Goal: Obtain resource: Obtain resource

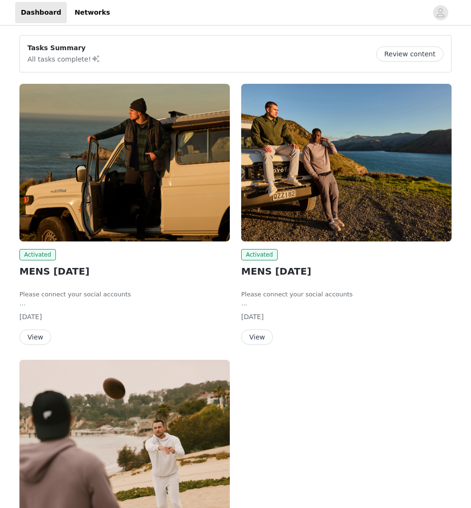
click at [250, 339] on button "View" at bounding box center [257, 337] width 32 height 15
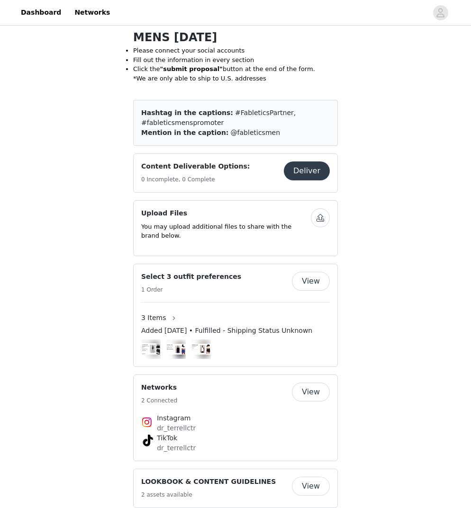
scroll to position [208, 0]
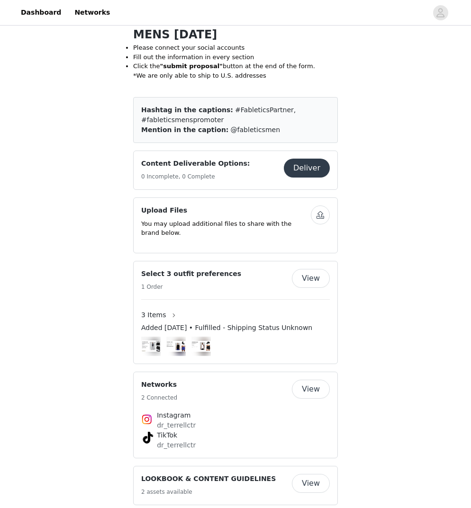
click at [310, 279] on button "View" at bounding box center [311, 278] width 38 height 19
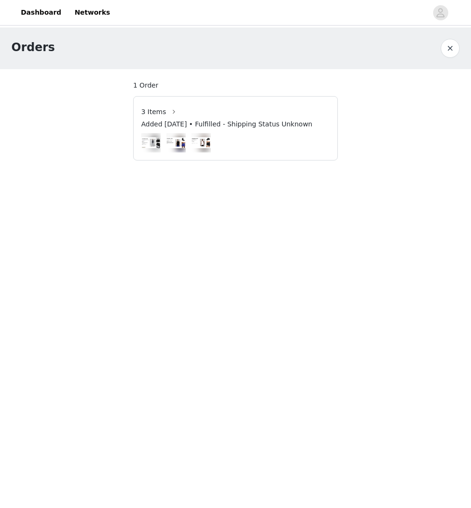
click at [448, 47] on button "button" at bounding box center [449, 48] width 19 height 19
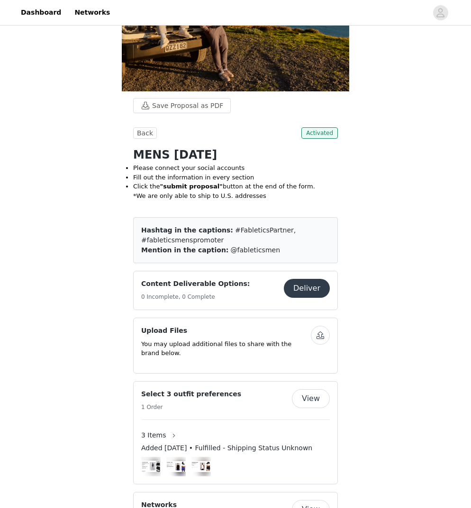
scroll to position [364, 0]
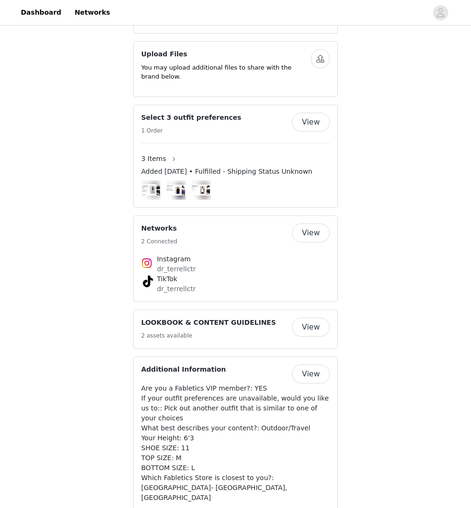
click at [287, 321] on div "LOOKBOOK & CONTENT GUIDELINES 2 assets available" at bounding box center [216, 329] width 151 height 23
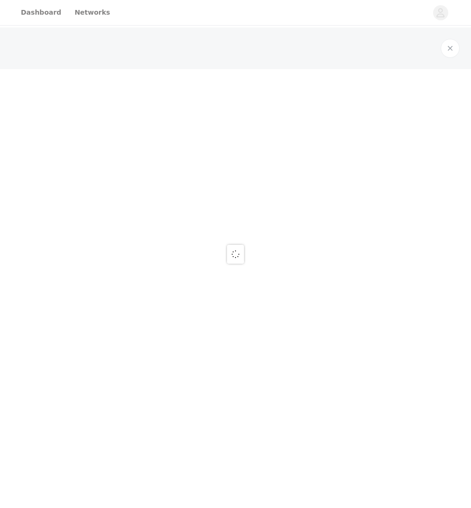
click at [306, 321] on body "Dashboard Networks" at bounding box center [235, 254] width 471 height 508
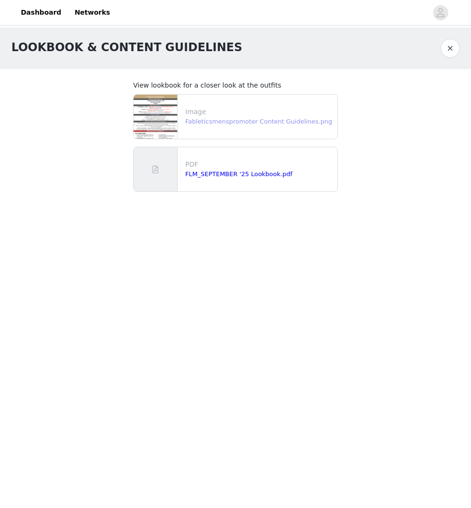
click at [224, 119] on link "Fableticsmenspromoter Content Guidelines.png" at bounding box center [258, 121] width 147 height 7
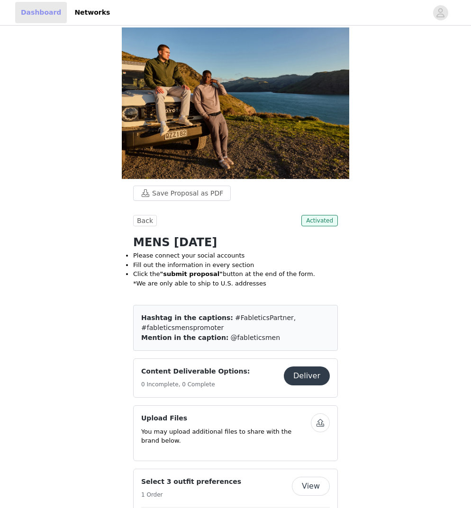
click at [47, 14] on link "Dashboard" at bounding box center [41, 12] width 52 height 21
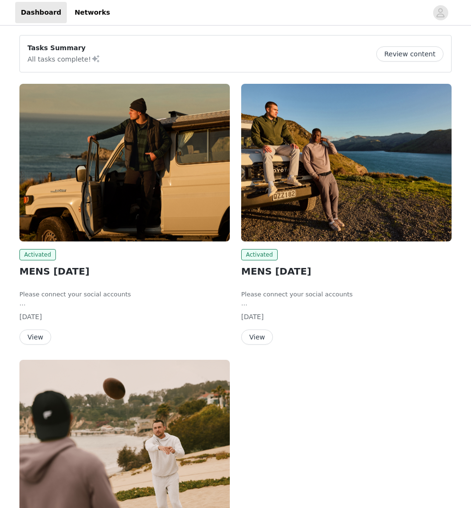
click at [36, 337] on button "View" at bounding box center [35, 337] width 32 height 15
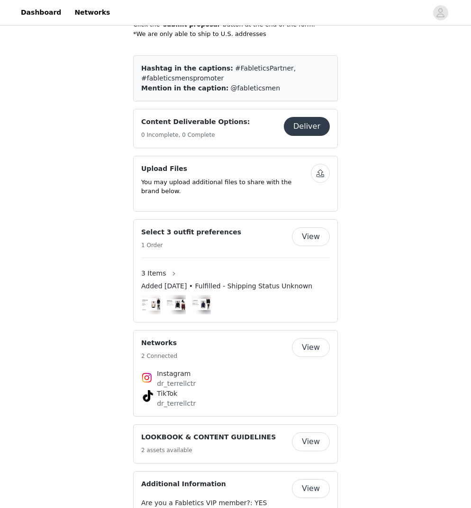
scroll to position [271, 0]
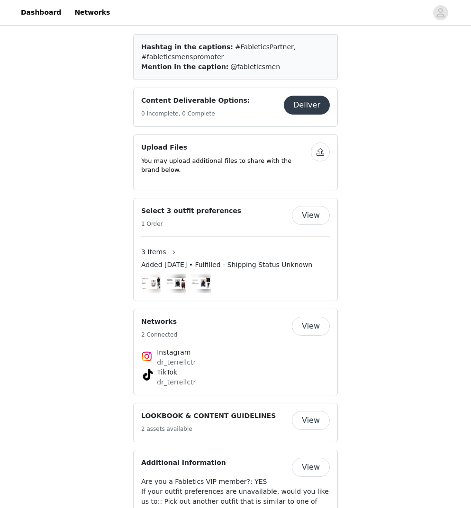
click at [307, 416] on button "View" at bounding box center [311, 420] width 38 height 19
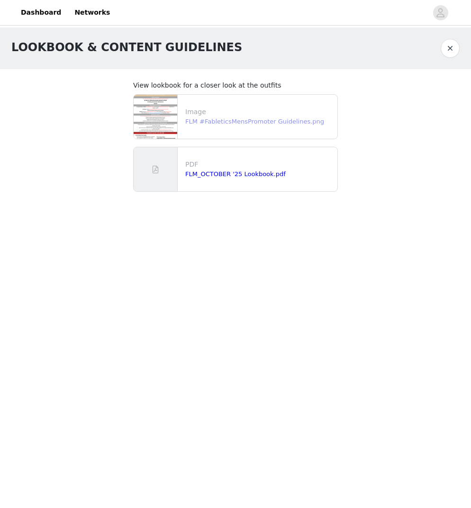
click at [215, 124] on link "FLM #FableticsMensPromoter Guidelines.png" at bounding box center [254, 121] width 139 height 7
